Goal: Information Seeking & Learning: Learn about a topic

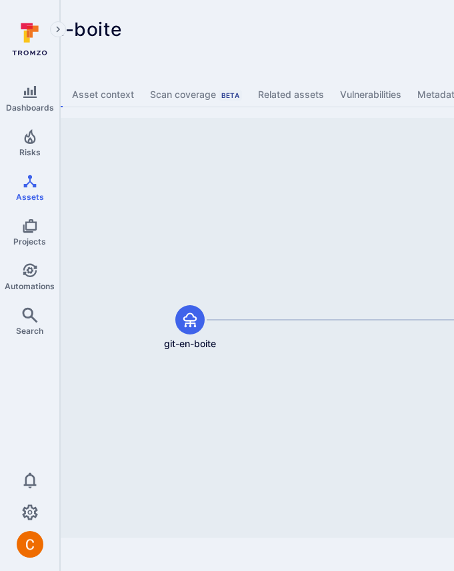
scroll to position [0, 169]
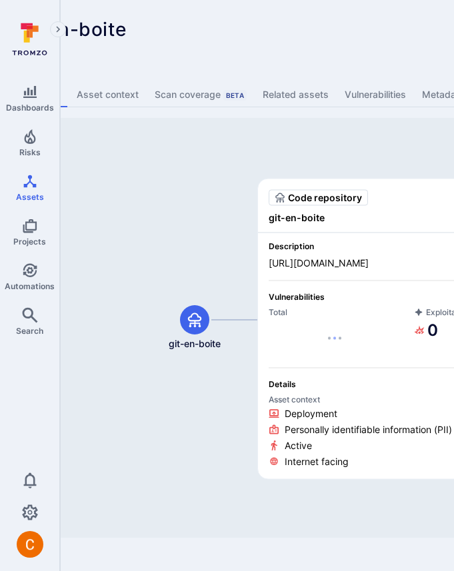
click at [366, 314] on span "Total" at bounding box center [334, 312] width 132 height 10
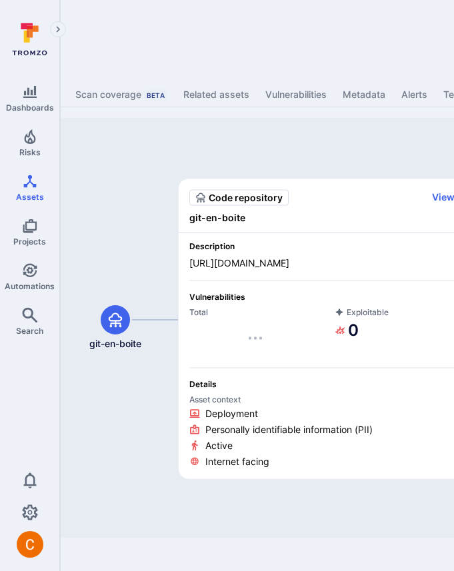
scroll to position [0, 252]
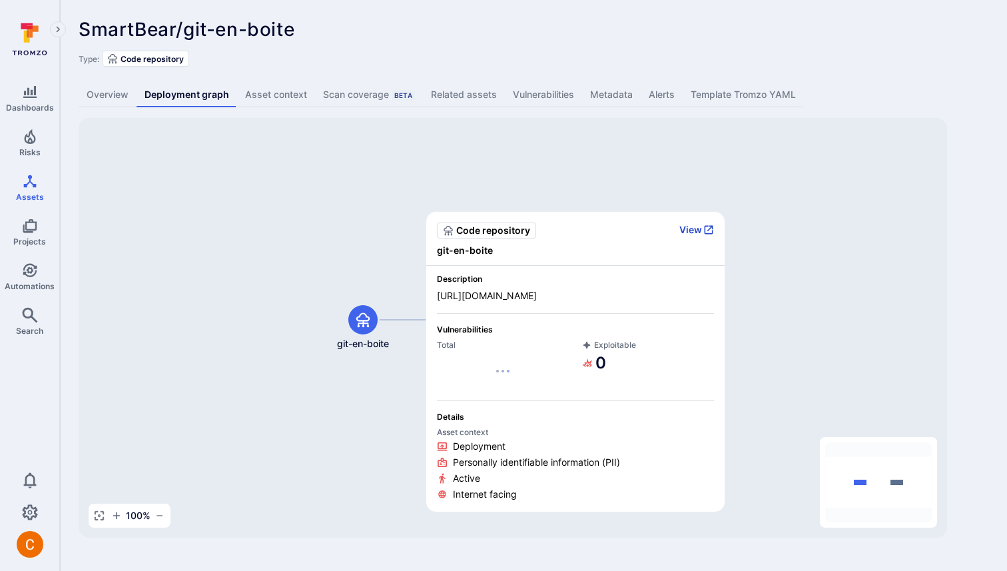
click at [453, 229] on button "View" at bounding box center [696, 230] width 35 height 12
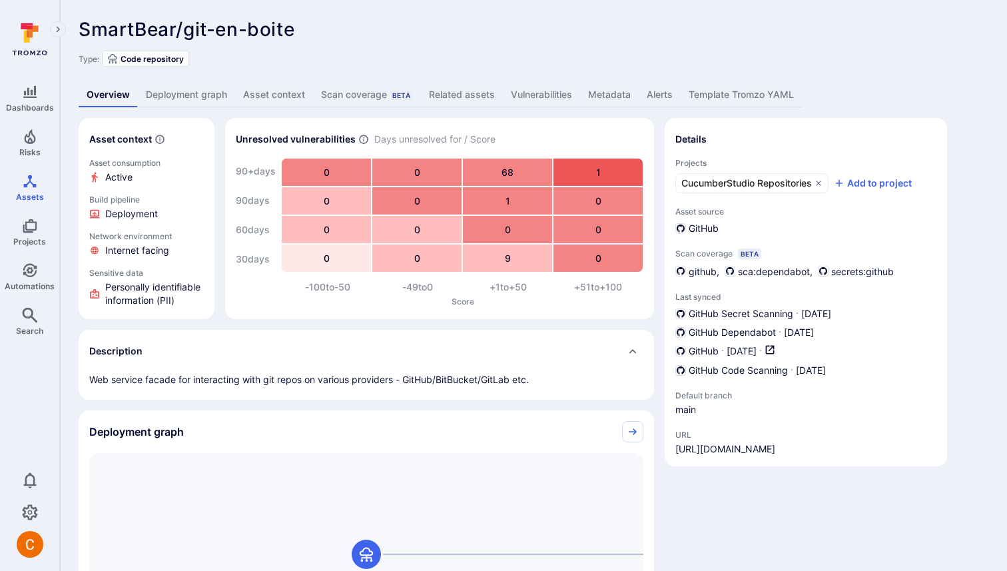
click at [445, 346] on div "Description" at bounding box center [353, 350] width 528 height 21
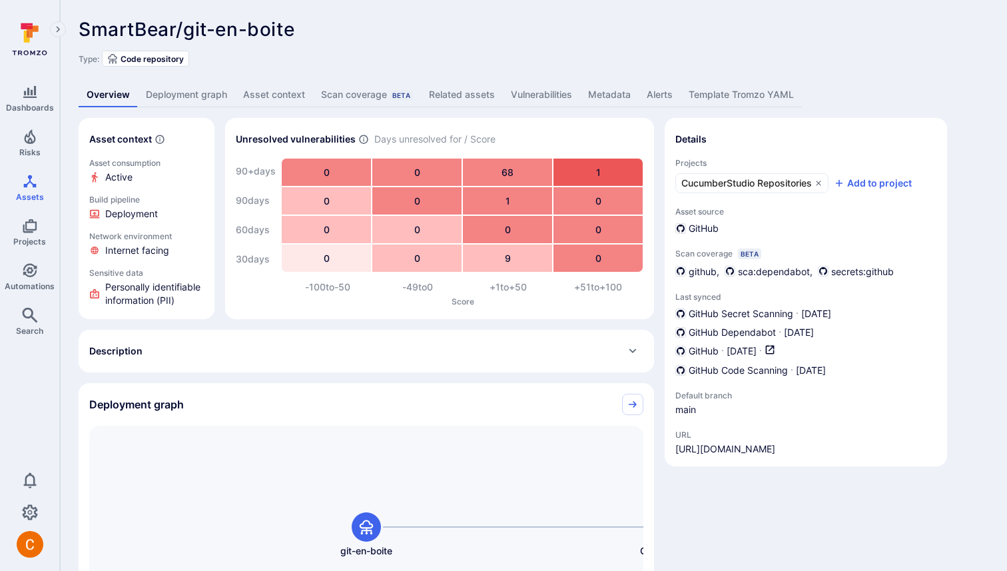
click at [445, 346] on div "Description" at bounding box center [353, 350] width 528 height 21
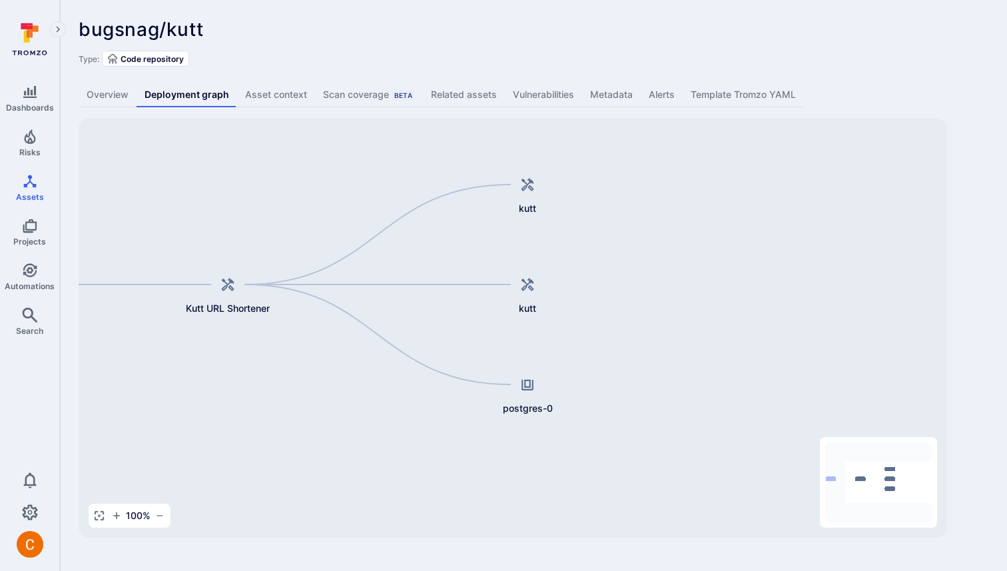
drag, startPoint x: 428, startPoint y: 171, endPoint x: 144, endPoint y: 135, distance: 286.6
click at [144, 135] on div "Kutt URL Shortener kutt kutt kutt postgres-0" at bounding box center [513, 328] width 869 height 420
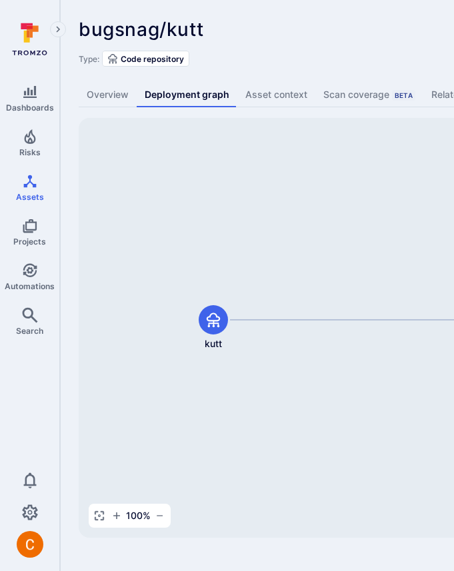
click at [397, 39] on div "bugsnag/kutt ... Show more" at bounding box center [414, 29] width 671 height 21
click at [352, 39] on div "bugsnag/kutt ... Show more" at bounding box center [414, 29] width 671 height 21
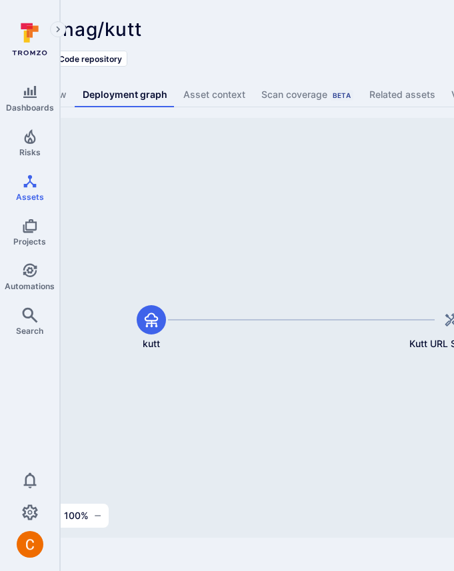
scroll to position [0, 63]
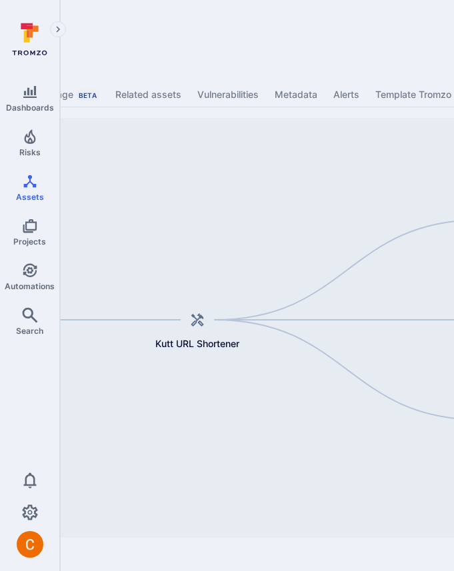
scroll to position [0, 493]
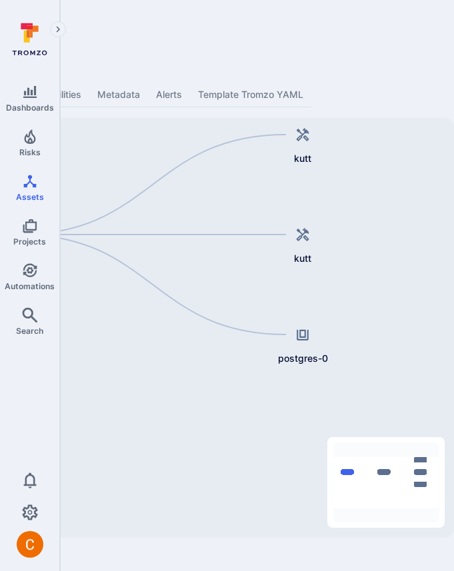
drag, startPoint x: 398, startPoint y: 283, endPoint x: 380, endPoint y: 197, distance: 87.7
click at [380, 197] on div "Kutt URL Shortener kutt kutt kutt postgres-0" at bounding box center [20, 328] width 869 height 420
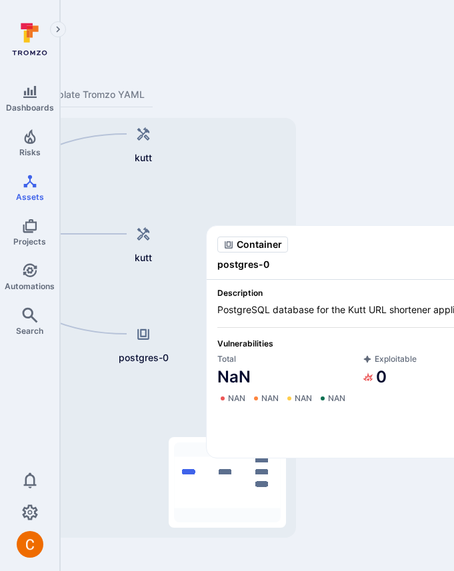
scroll to position [0, 506]
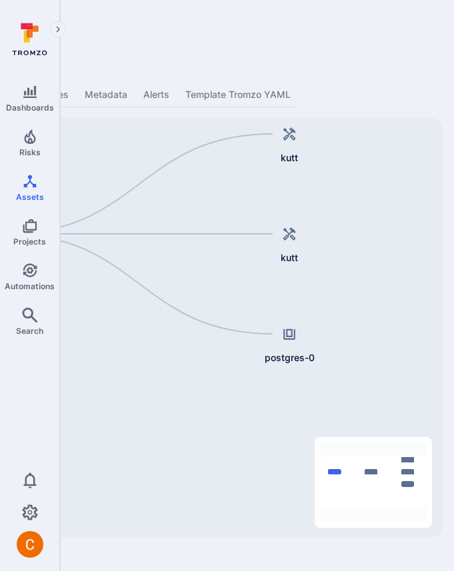
click at [330, 51] on div "Type: Code repository" at bounding box center [4, 59] width 862 height 16
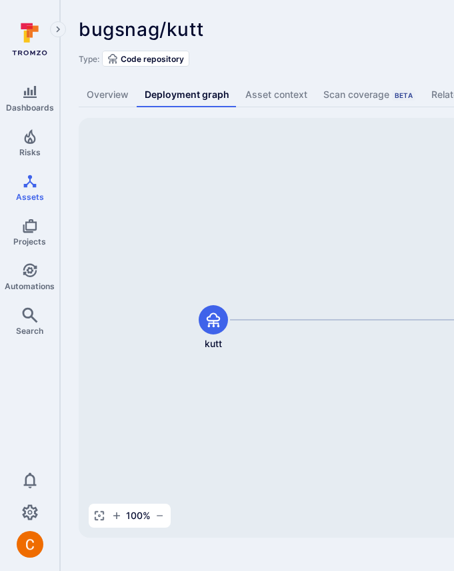
click at [378, 39] on div "bugsnag/kutt ... Show more" at bounding box center [414, 29] width 671 height 21
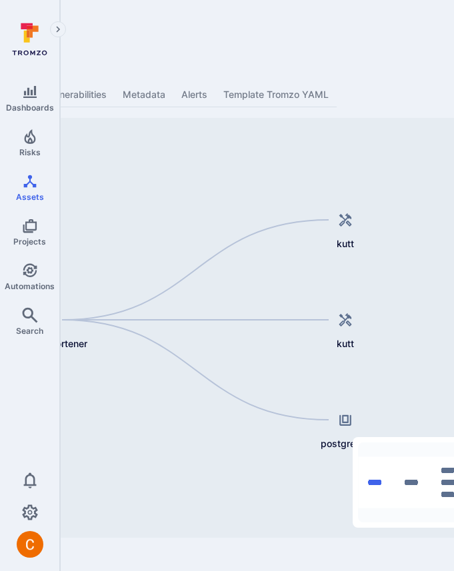
scroll to position [0, 506]
